Goal: Transaction & Acquisition: Purchase product/service

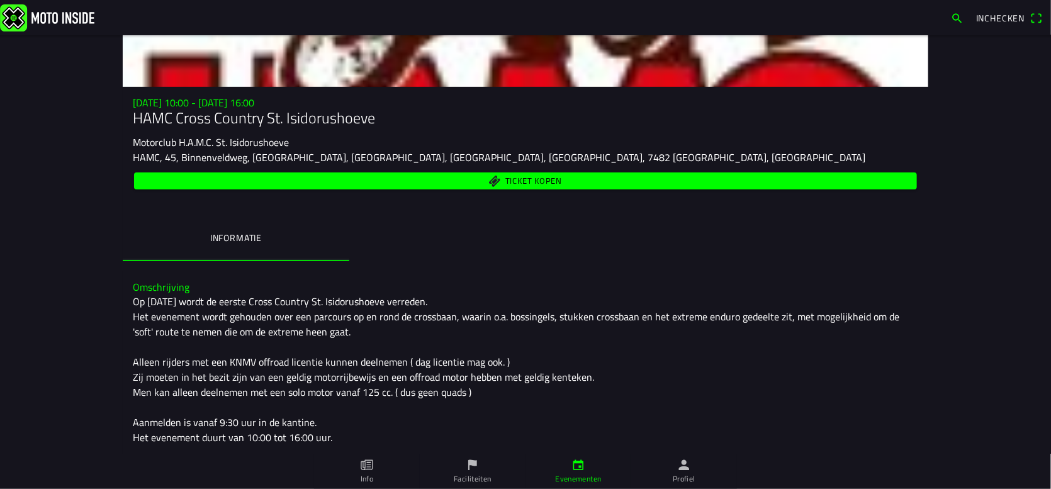
scroll to position [72, 0]
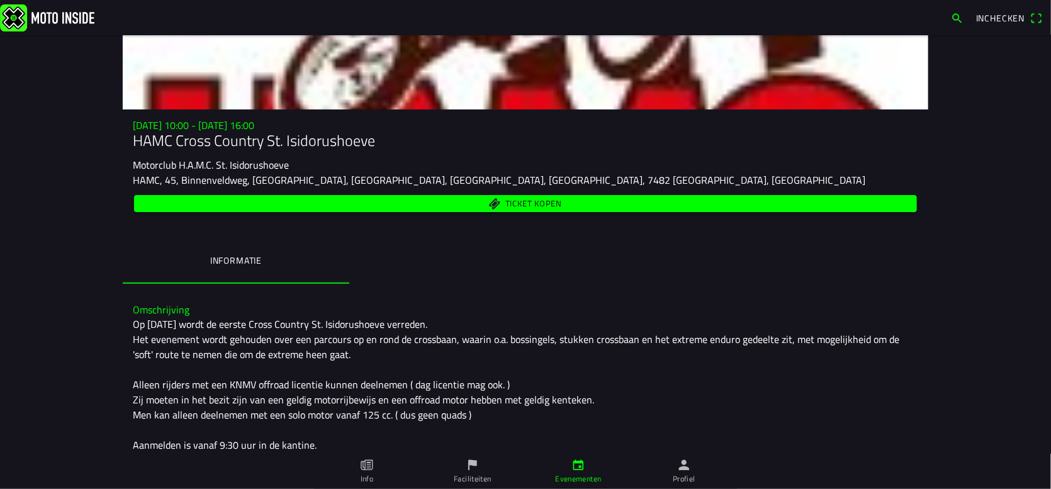
click at [505, 204] on span "Ticket kopen" at bounding box center [533, 203] width 57 height 8
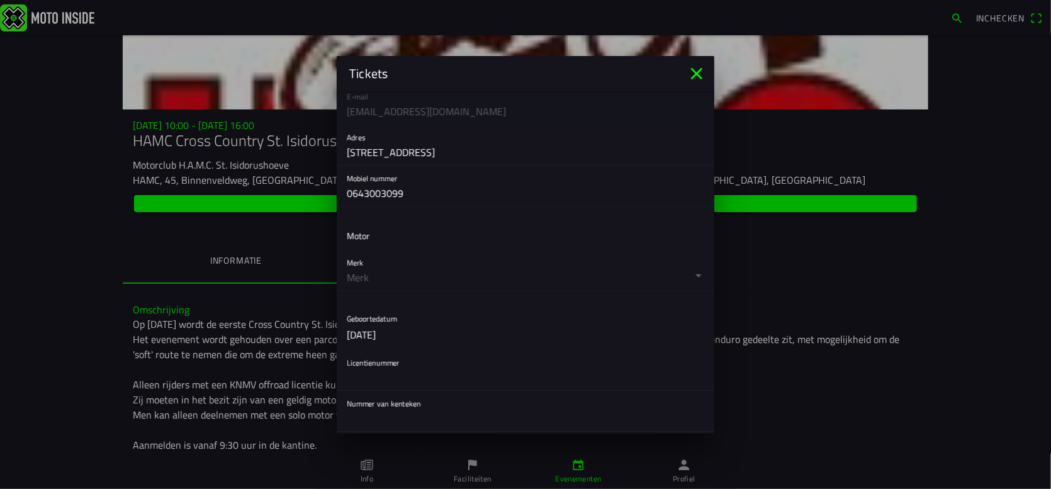
scroll to position [252, 0]
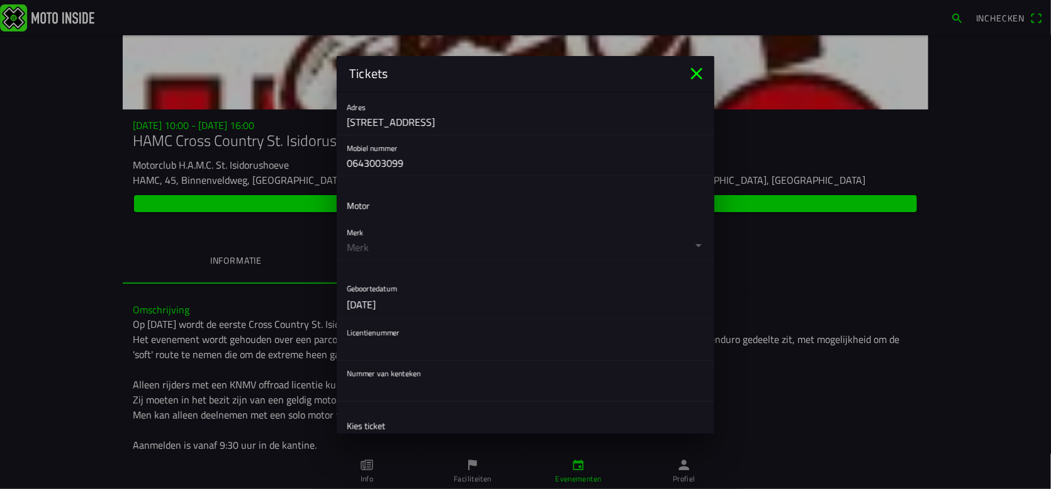
click at [365, 243] on button "button" at bounding box center [530, 240] width 367 height 40
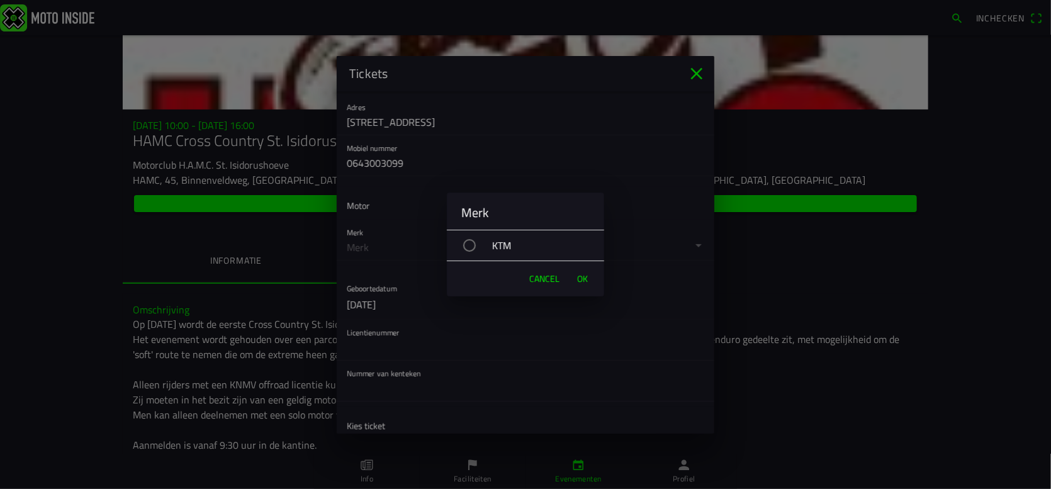
click at [472, 240] on div "button" at bounding box center [469, 245] width 13 height 13
click at [587, 279] on span "OK" at bounding box center [582, 278] width 11 height 13
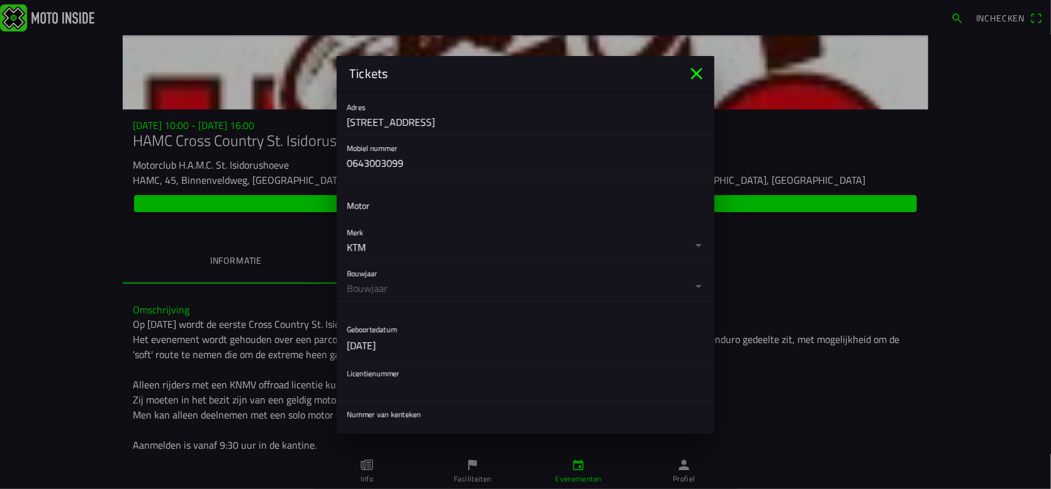
click at [404, 289] on button "button" at bounding box center [530, 280] width 367 height 40
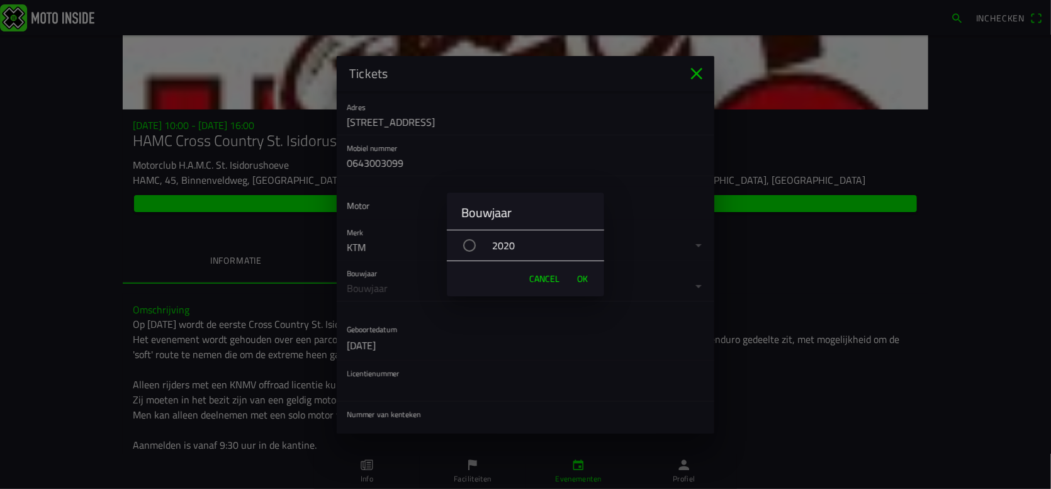
click at [583, 278] on span "OK" at bounding box center [582, 278] width 11 height 13
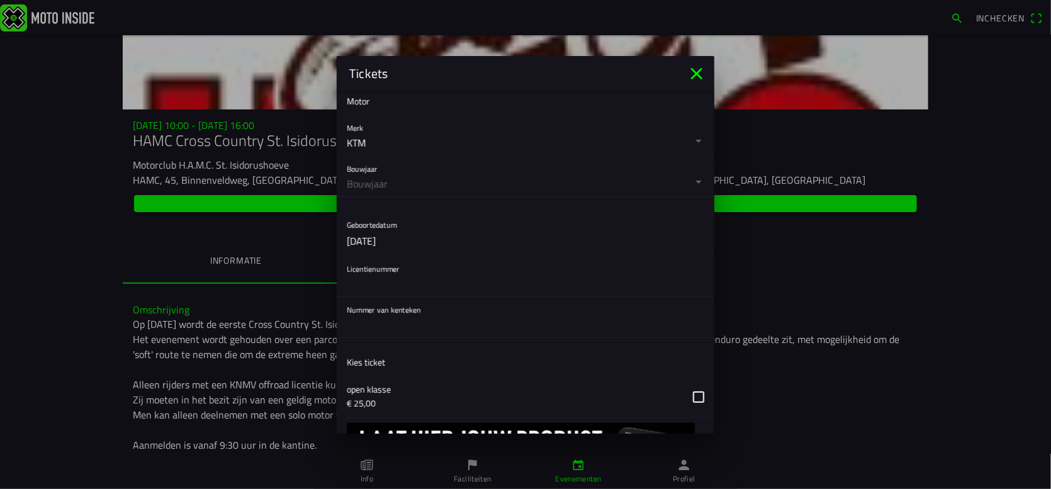
scroll to position [377, 0]
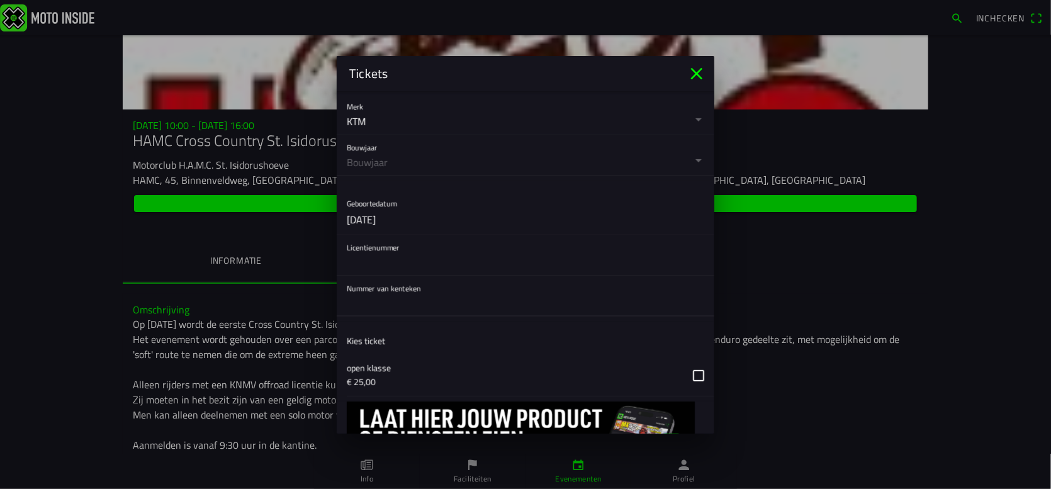
click at [425, 306] on input "text" at bounding box center [525, 303] width 357 height 25
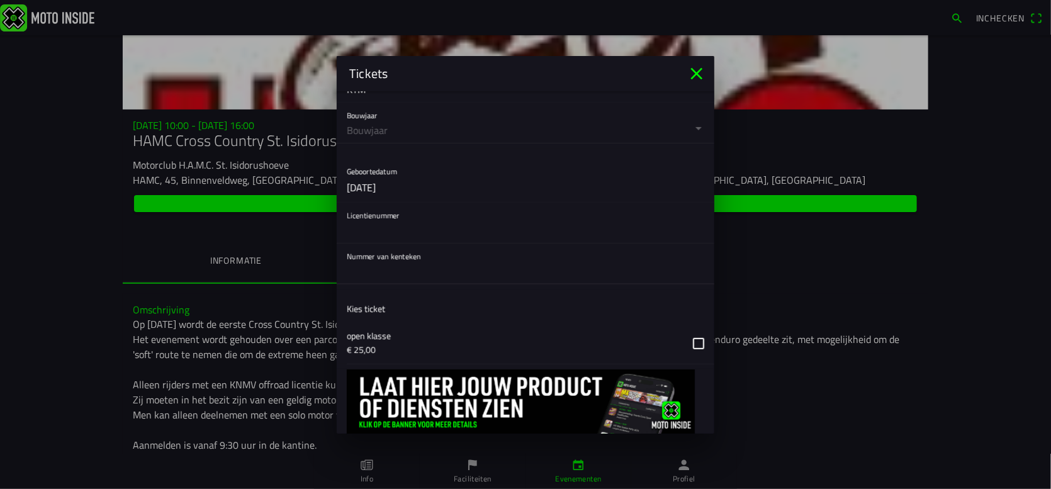
scroll to position [440, 0]
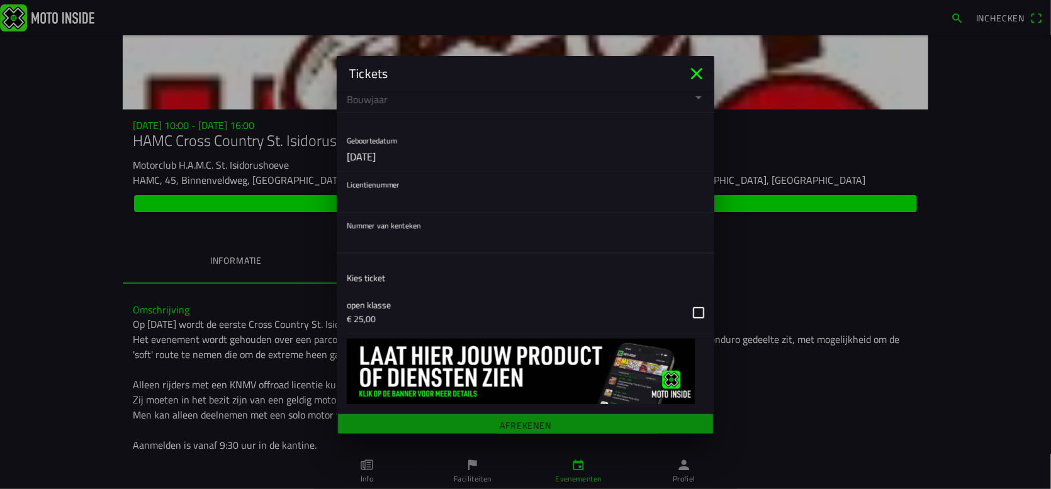
paste input "12-MG-VF"
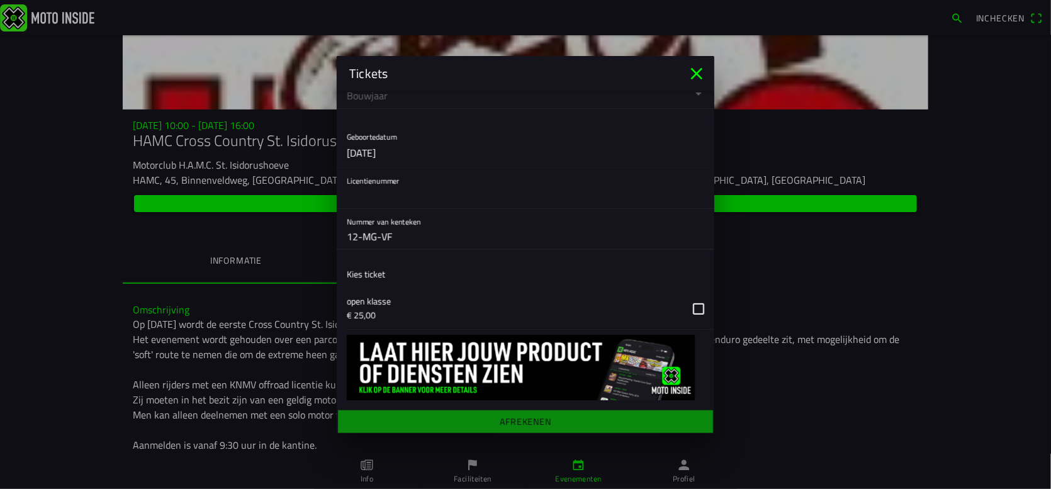
type input "12-MG-VF"
click at [688, 308] on button "button" at bounding box center [530, 308] width 367 height 41
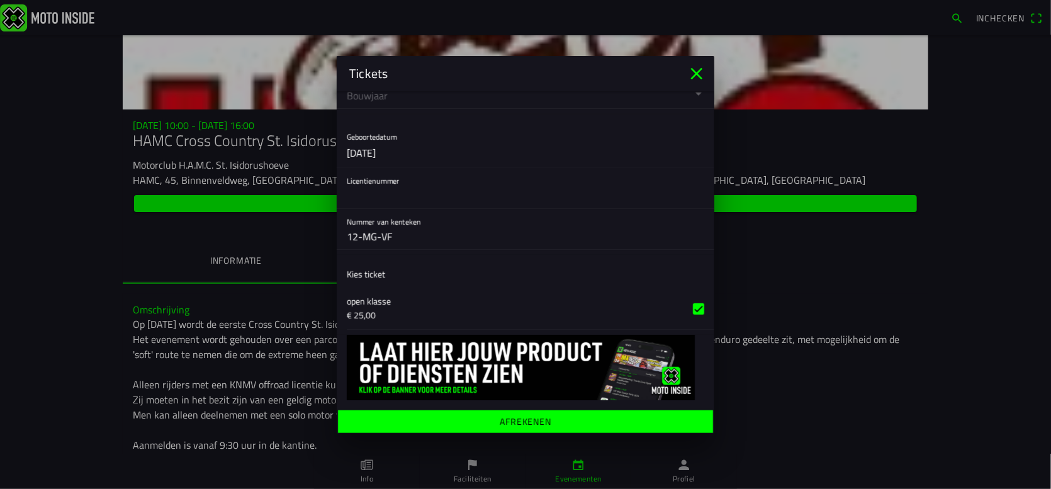
click at [508, 422] on ion-label "Afrekenen" at bounding box center [525, 420] width 52 height 9
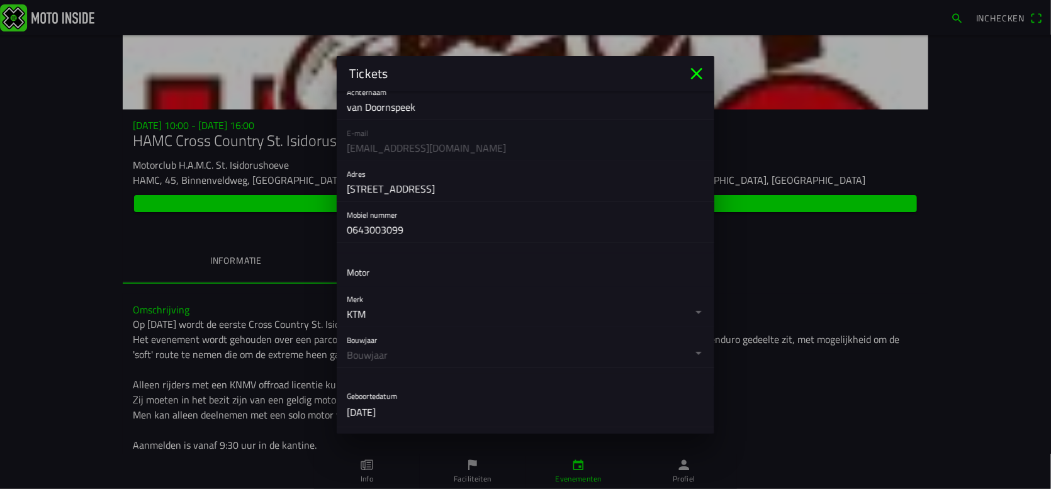
scroll to position [189, 0]
click at [686, 312] on button "button" at bounding box center [530, 302] width 367 height 40
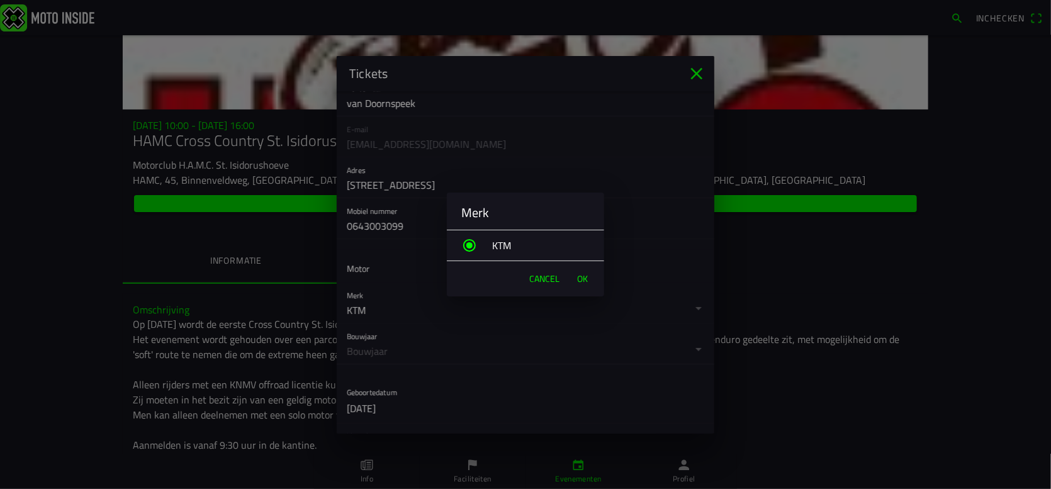
click at [496, 243] on div "KTM" at bounding box center [531, 245] width 145 height 31
click at [580, 277] on span "OK" at bounding box center [582, 278] width 11 height 13
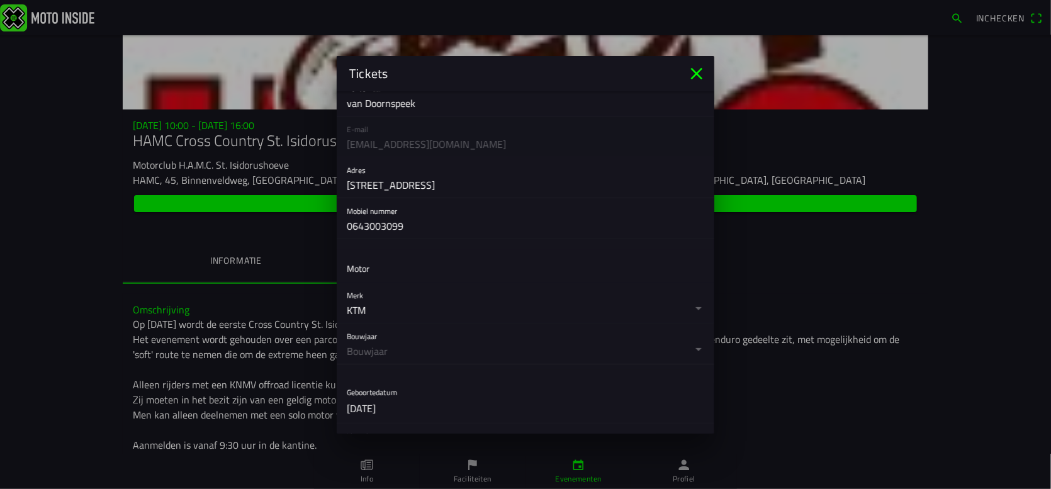
click at [411, 349] on button "button" at bounding box center [530, 343] width 367 height 40
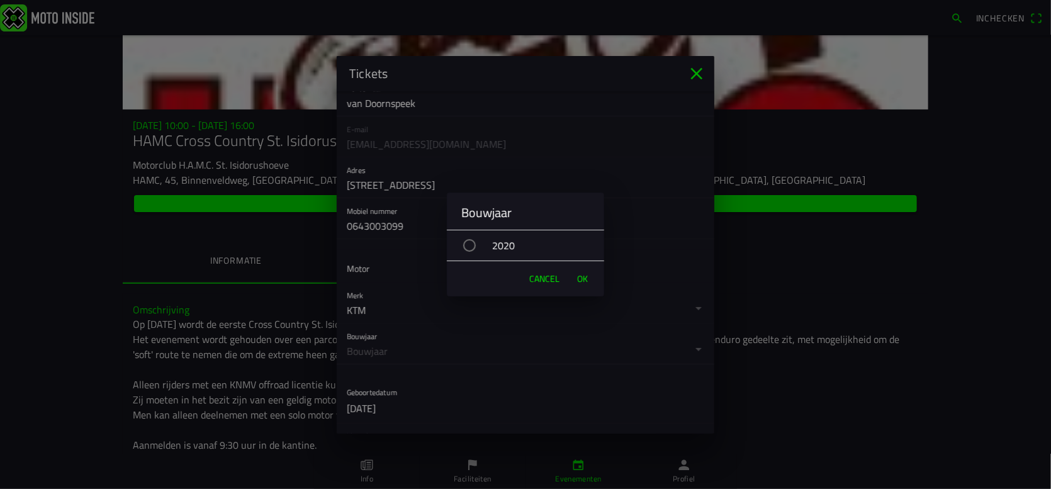
click at [542, 277] on span "Cancel" at bounding box center [544, 278] width 30 height 13
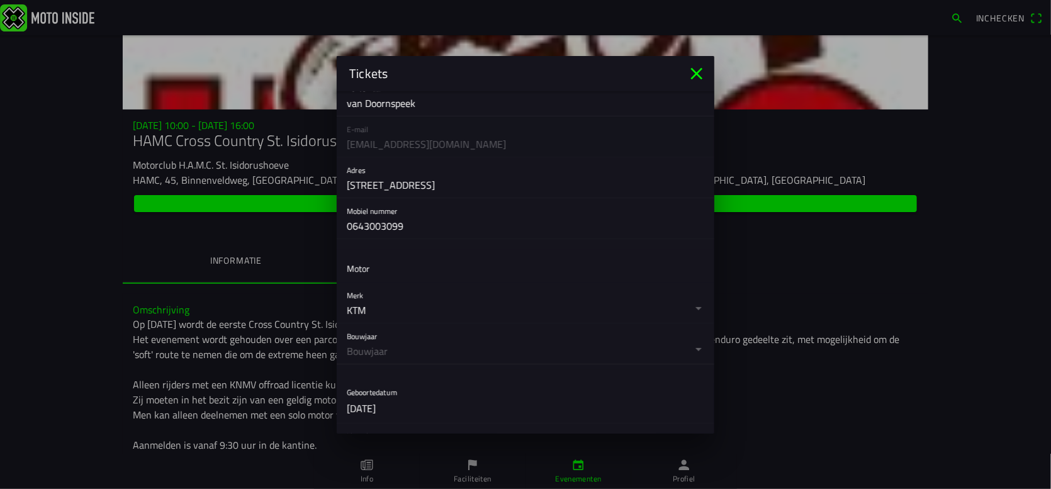
click at [413, 353] on button "button" at bounding box center [530, 343] width 367 height 40
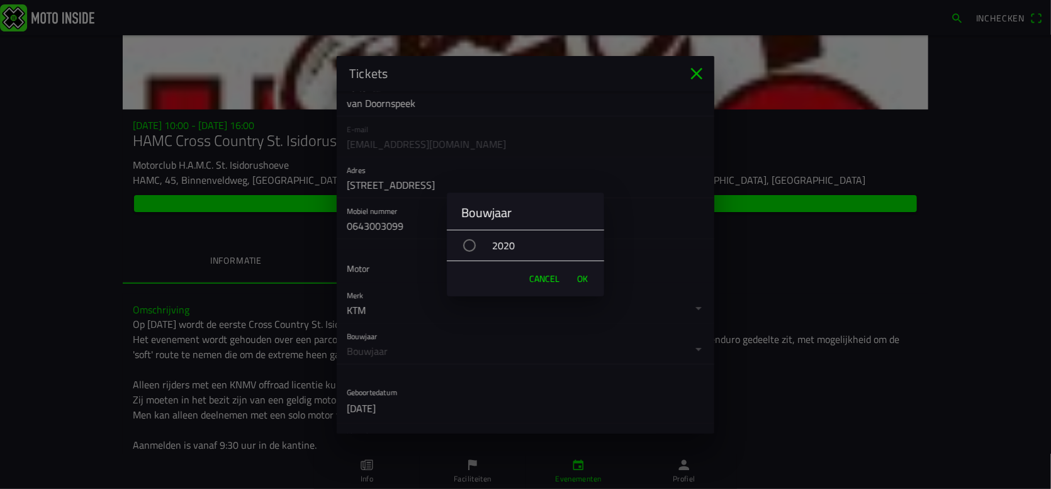
click at [482, 242] on div "2020" at bounding box center [531, 245] width 145 height 31
click at [478, 244] on div "2020" at bounding box center [531, 245] width 145 height 31
click at [585, 279] on span "OK" at bounding box center [582, 278] width 11 height 13
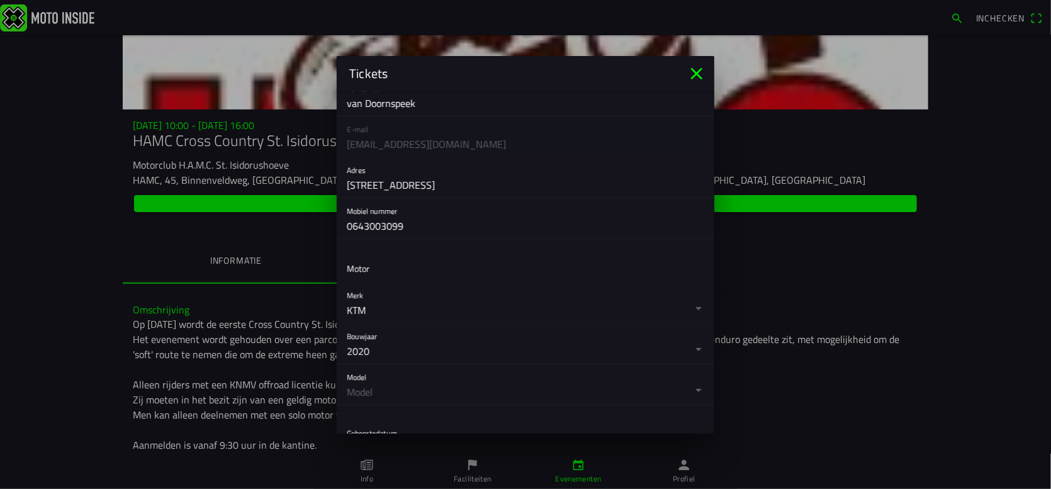
click at [386, 383] on button "button" at bounding box center [530, 384] width 367 height 40
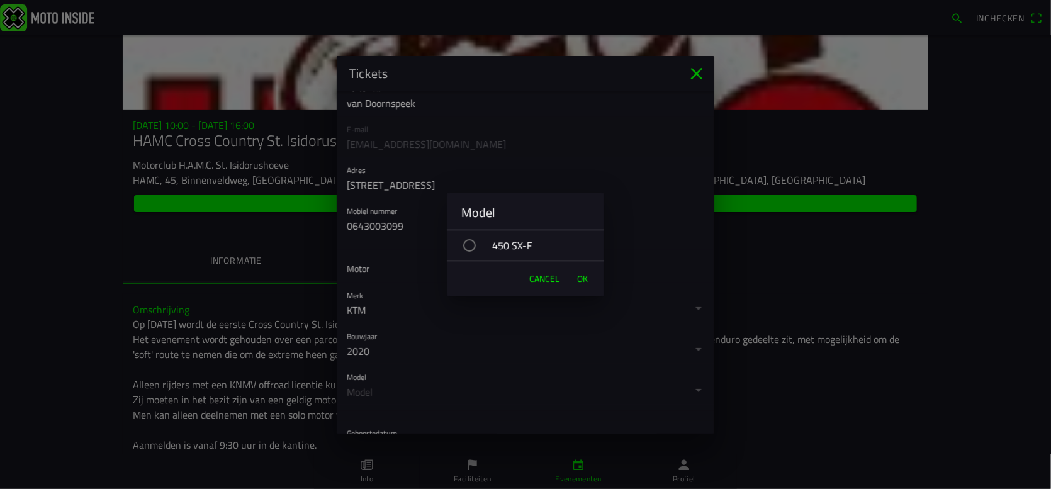
click at [542, 281] on span "Cancel" at bounding box center [544, 278] width 30 height 13
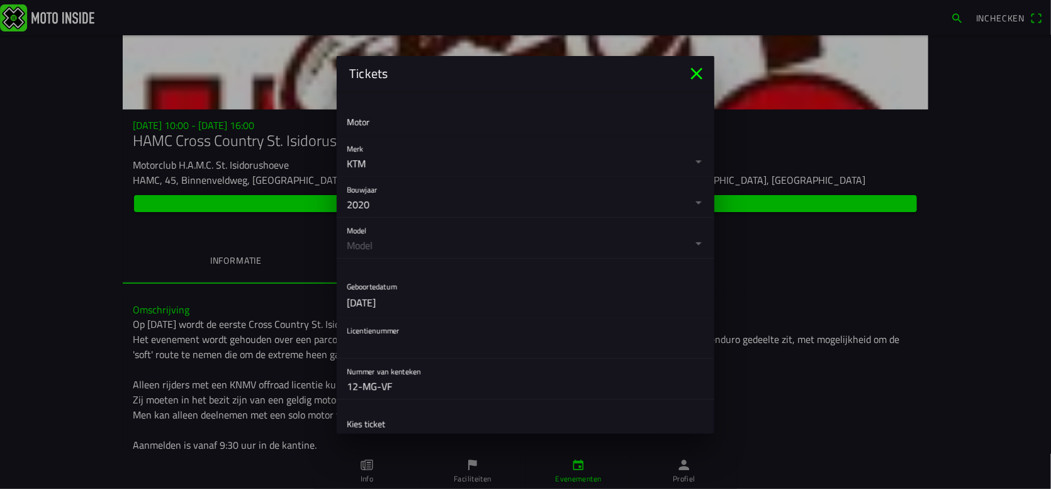
scroll to position [315, 0]
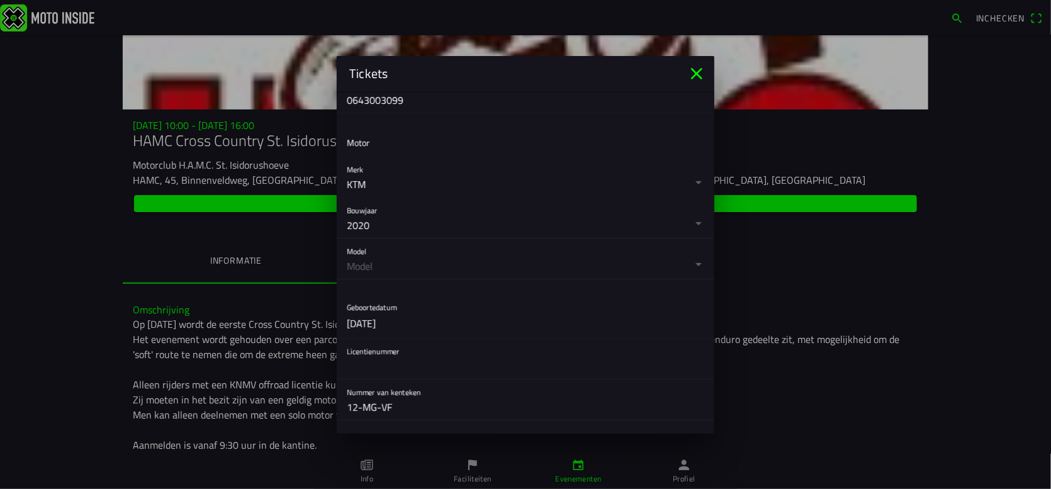
click at [501, 260] on button "button" at bounding box center [530, 258] width 367 height 40
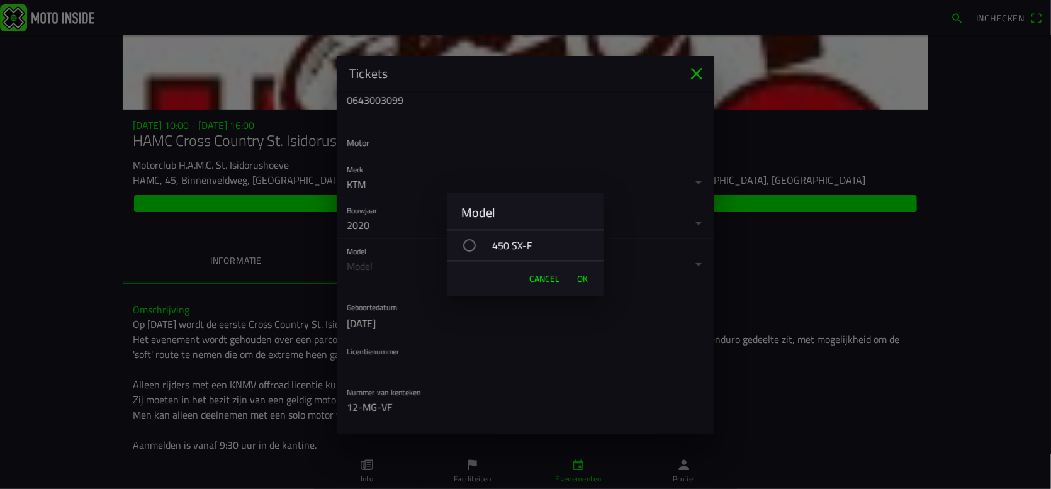
click at [496, 250] on div "450 SX-F" at bounding box center [531, 245] width 145 height 31
click at [580, 283] on span "OK" at bounding box center [582, 278] width 11 height 13
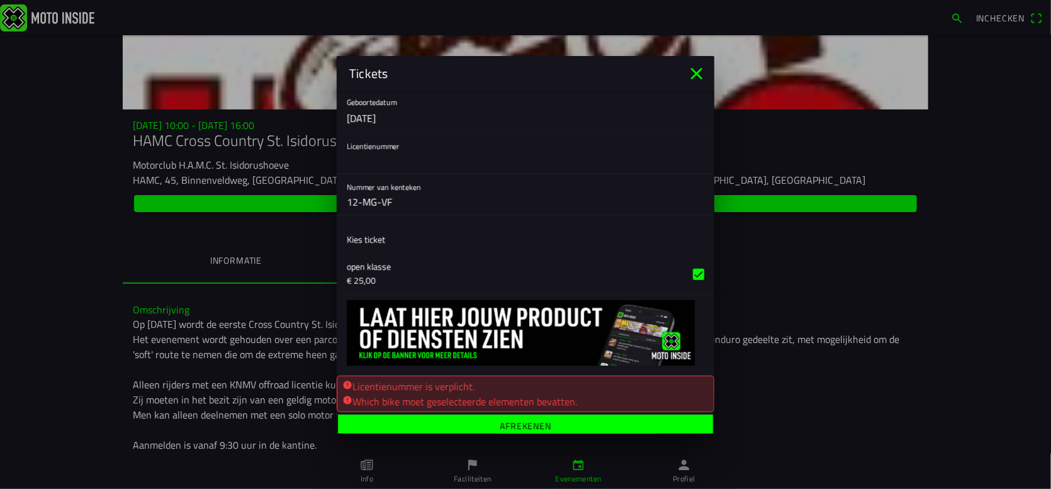
scroll to position [501, 0]
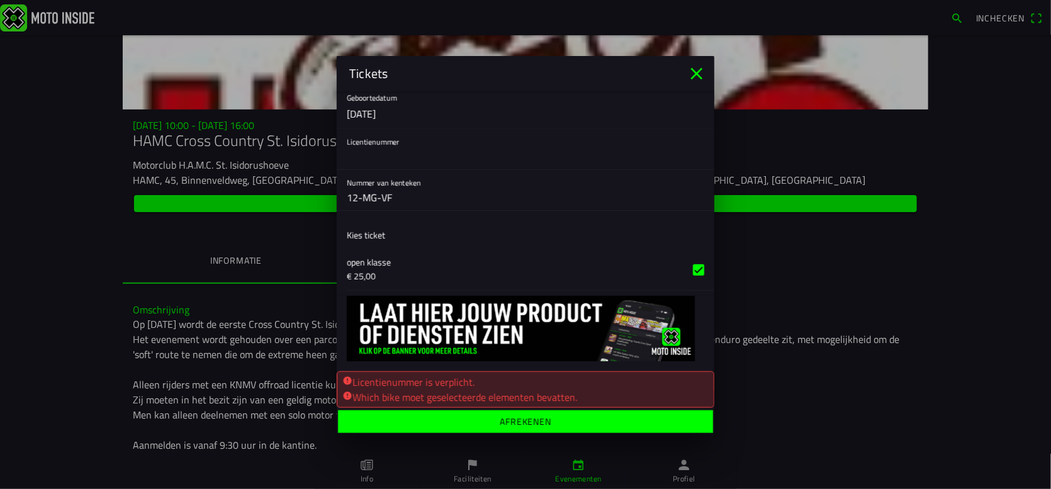
click at [517, 422] on ion-label "Afrekenen" at bounding box center [525, 420] width 52 height 9
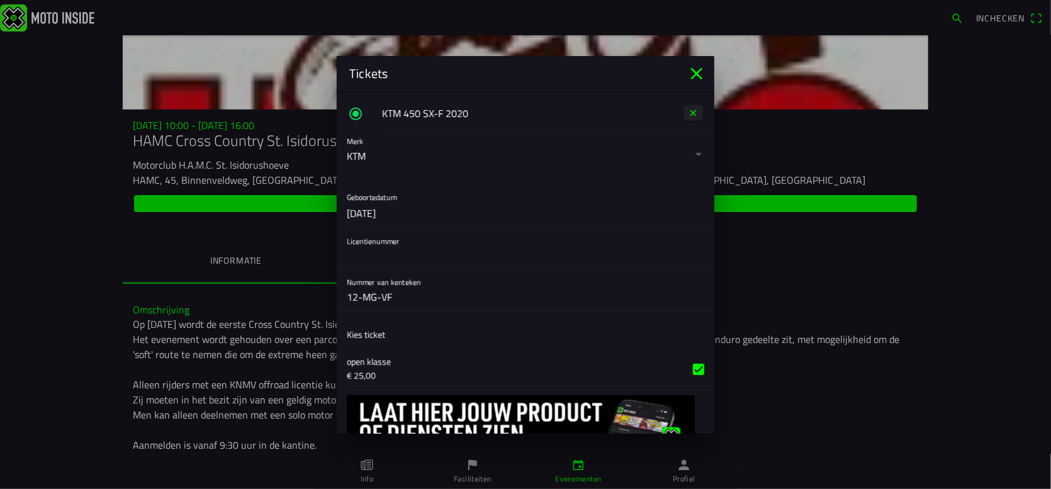
scroll to position [423, 0]
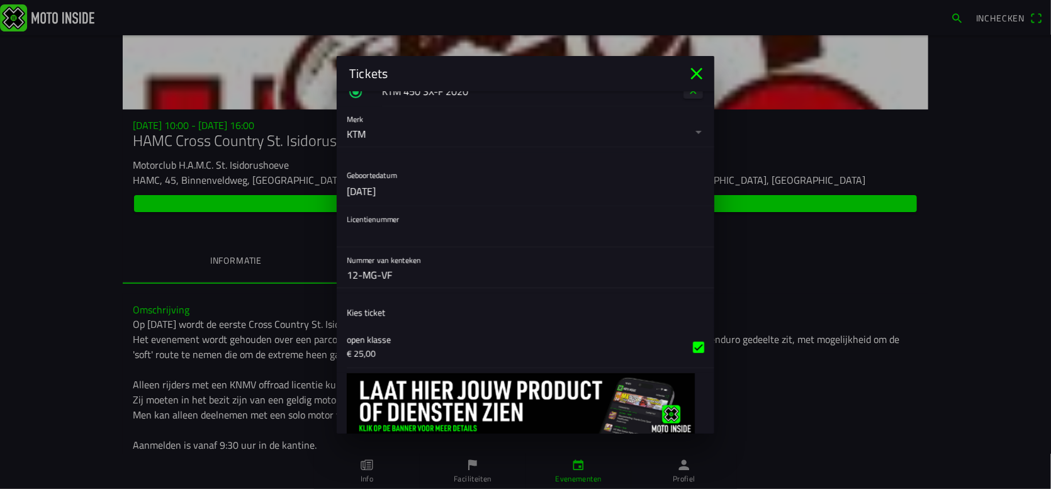
click at [442, 234] on input "text" at bounding box center [525, 233] width 357 height 25
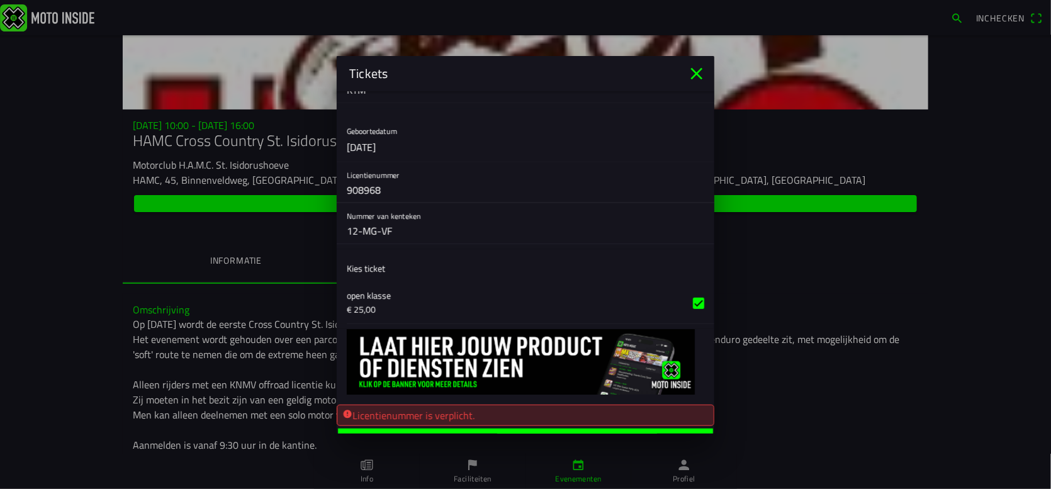
scroll to position [486, 0]
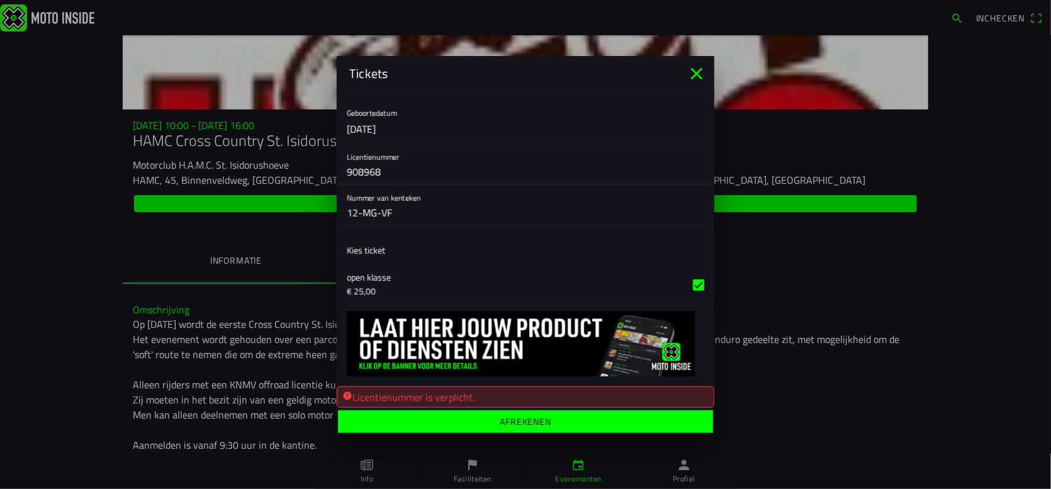
type input "908968"
click at [530, 427] on span "Afrekenen" at bounding box center [524, 421] width 355 height 23
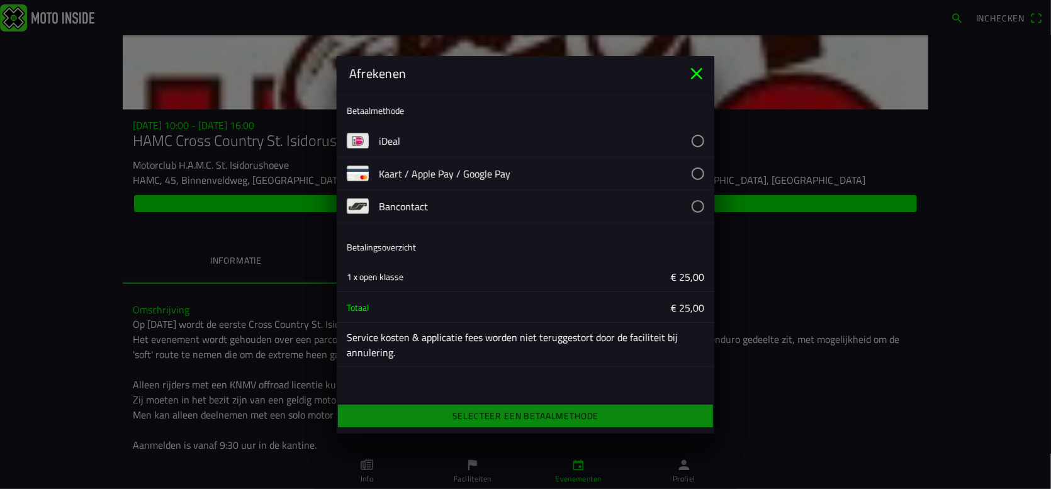
click at [391, 139] on button "button" at bounding box center [546, 141] width 335 height 32
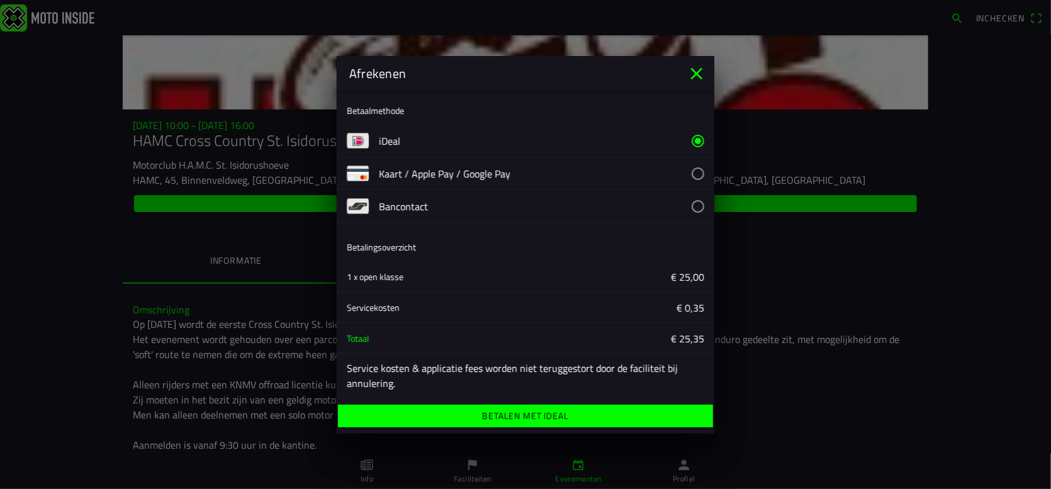
click at [500, 420] on ion-label "Betalen met iDeal" at bounding box center [525, 415] width 86 height 9
